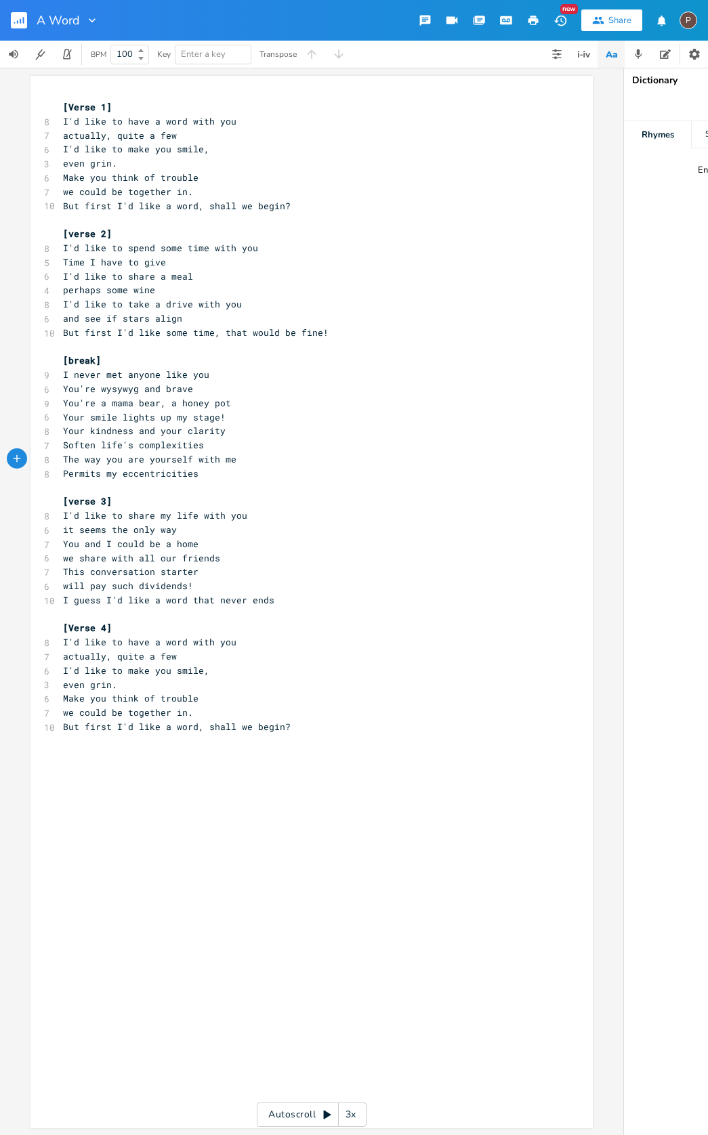
scroll to position [0, 39]
click at [25, 616] on div "x [Verse 1] 8 I'd like to have a word with you 7 actually, quite a few 6 I'd li…" at bounding box center [311, 601] width 623 height 1067
click at [24, 20] on rect "button" at bounding box center [19, 20] width 16 height 16
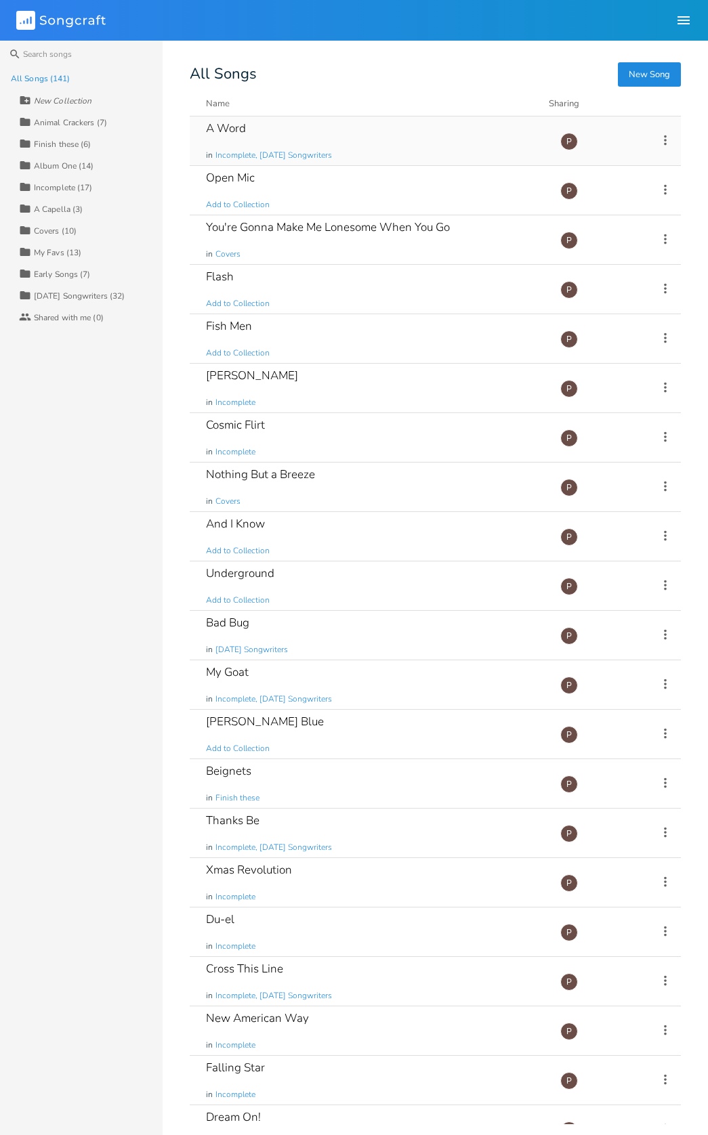
click at [249, 129] on div "A Word in Incomplete, [DATE] Songwriters" at bounding box center [375, 140] width 338 height 49
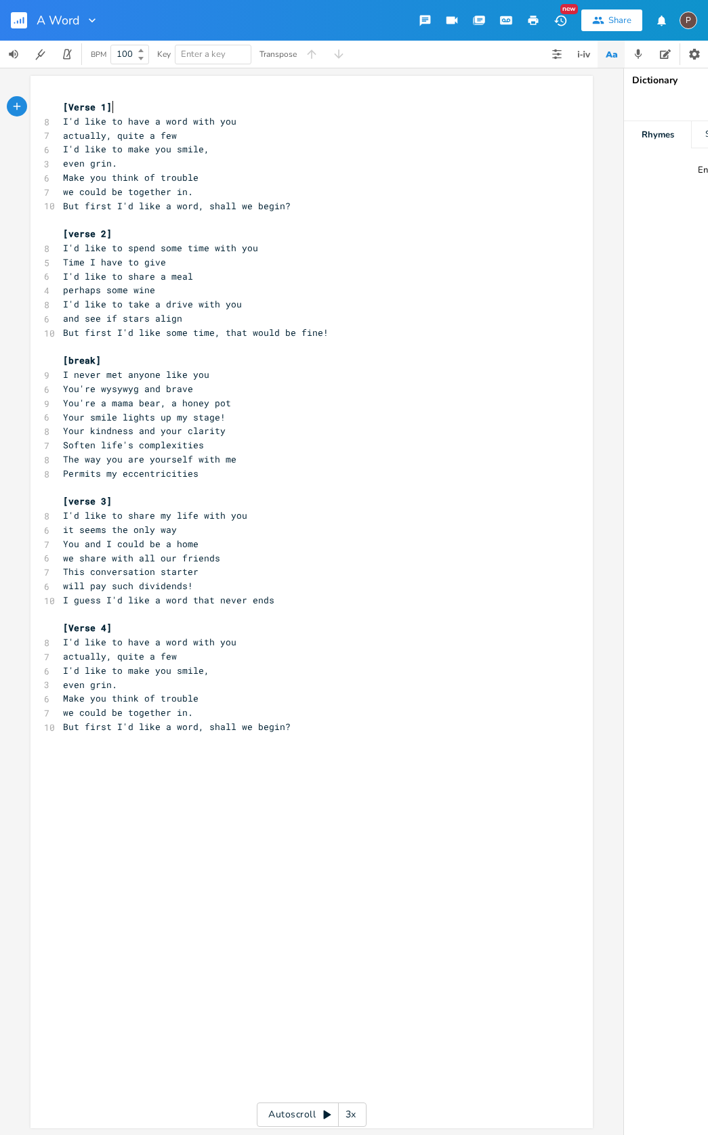
scroll to position [0, 1]
drag, startPoint x: 231, startPoint y: 544, endPoint x: 61, endPoint y: 527, distance: 170.8
click at [61, 527] on div "[Verse 1] 8 I'd like to have a word with you 7 actually, quite a few 6 I'd like…" at bounding box center [304, 417] width 489 height 634
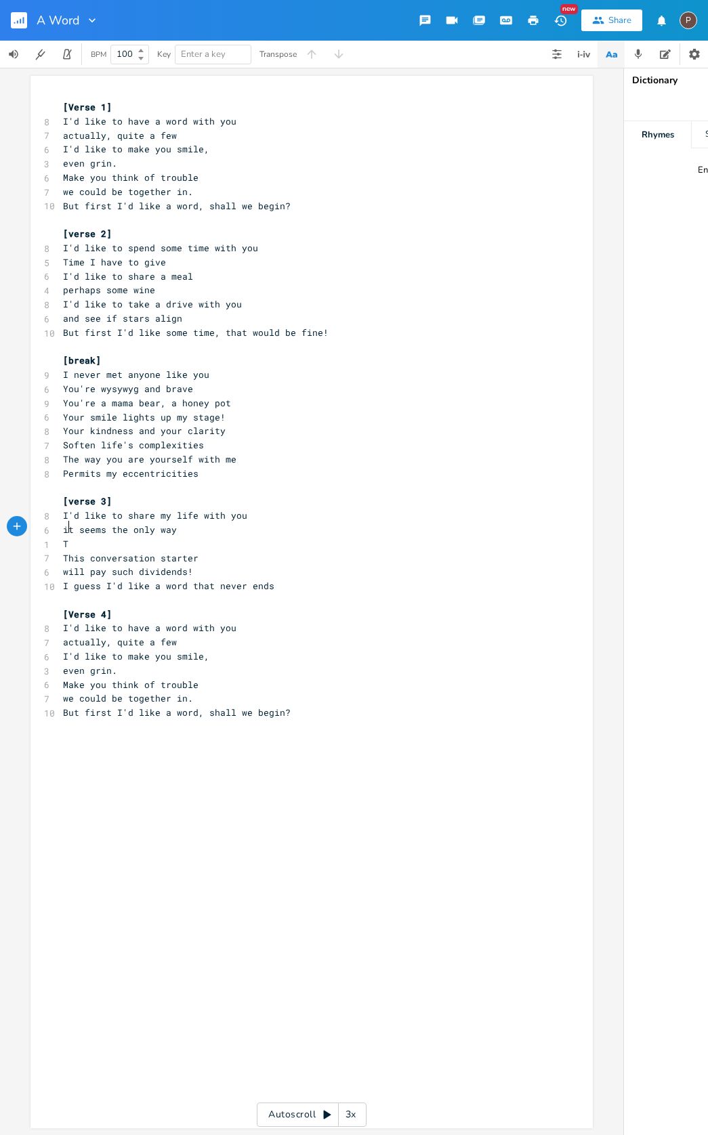
scroll to position [0, 7]
type textarea "To cover l"
type textarea "all the ground"
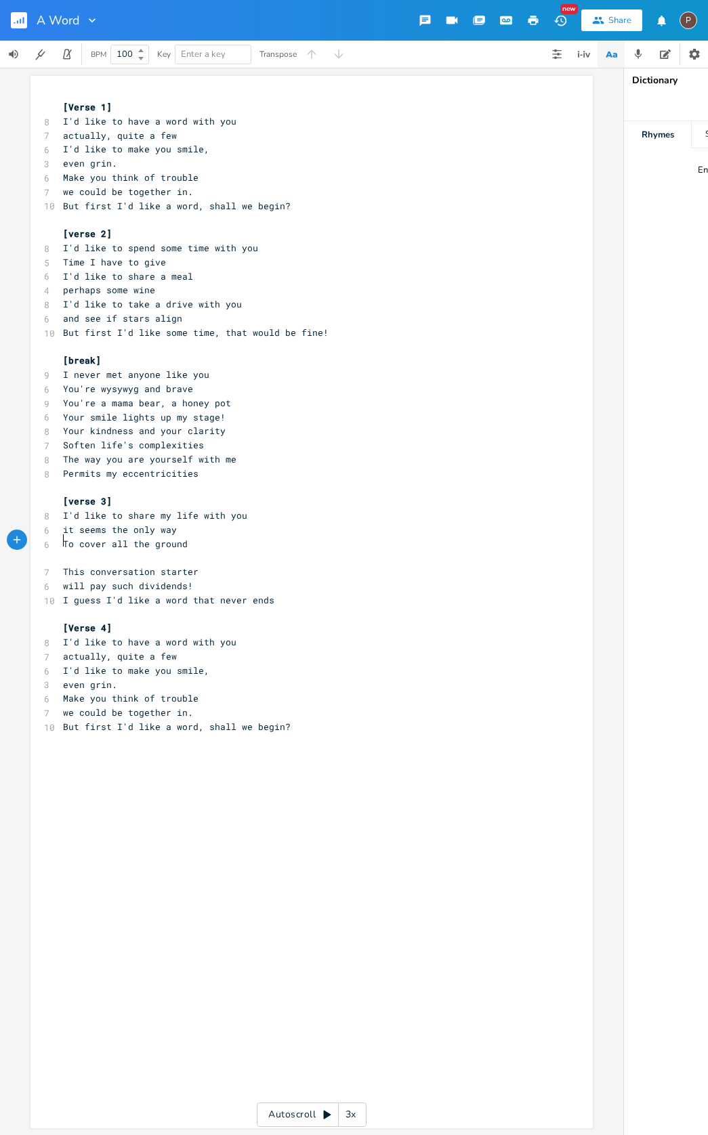
type textarea "q"
type textarea "we hav e"
type textarea "e to tend"
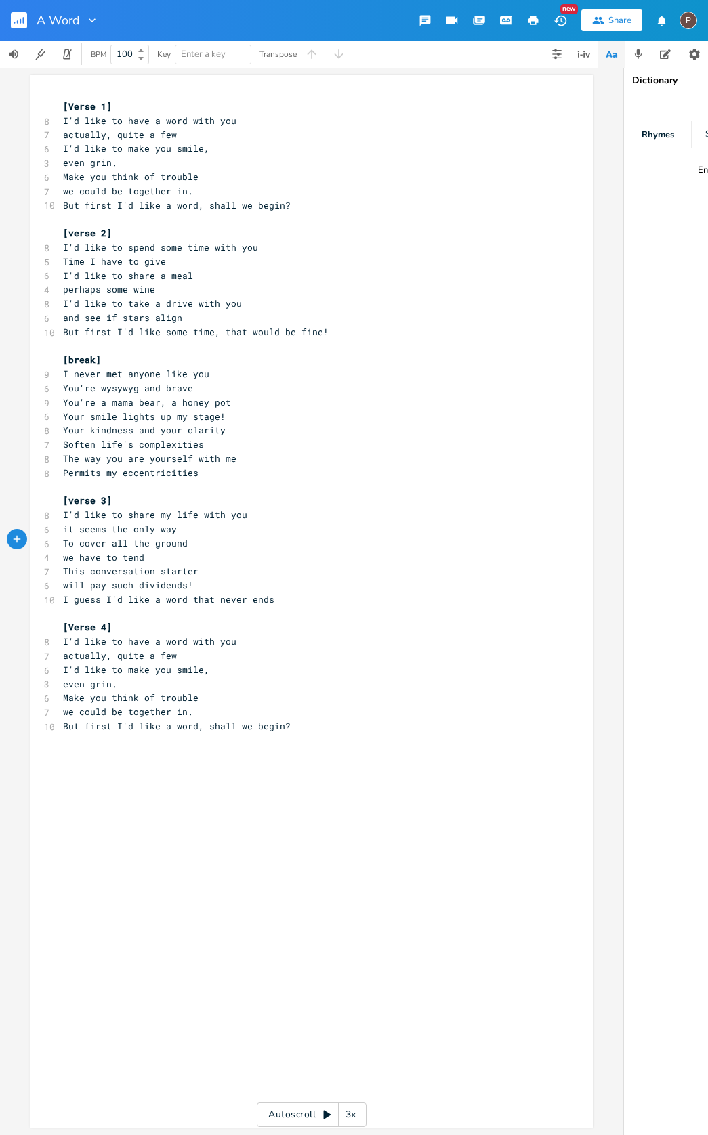
scroll to position [5, 0]
